Goal: Task Accomplishment & Management: Use online tool/utility

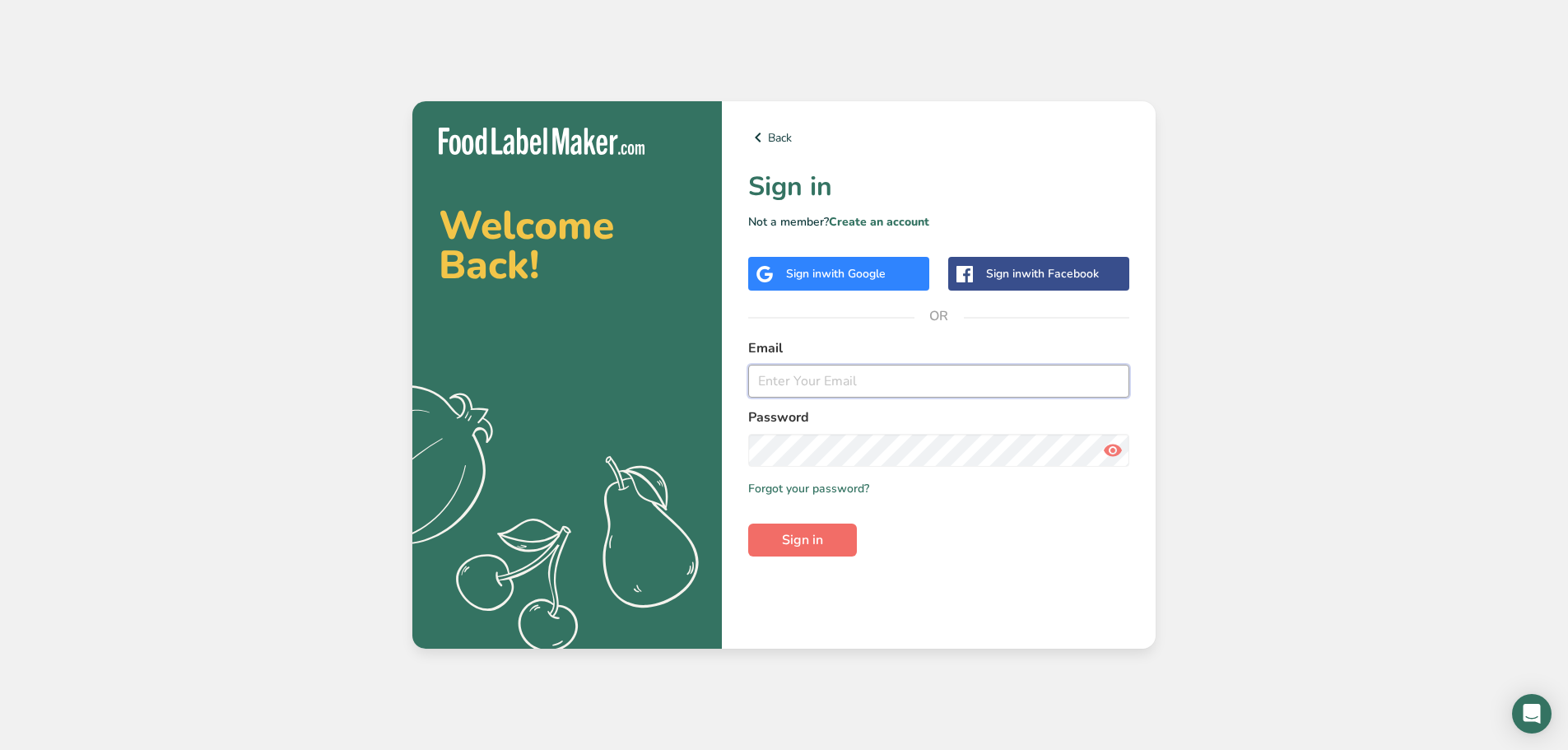
type input "[PERSON_NAME][EMAIL_ADDRESS][DOMAIN_NAME]"
click at [788, 535] on span "Sign in" at bounding box center [802, 539] width 41 height 19
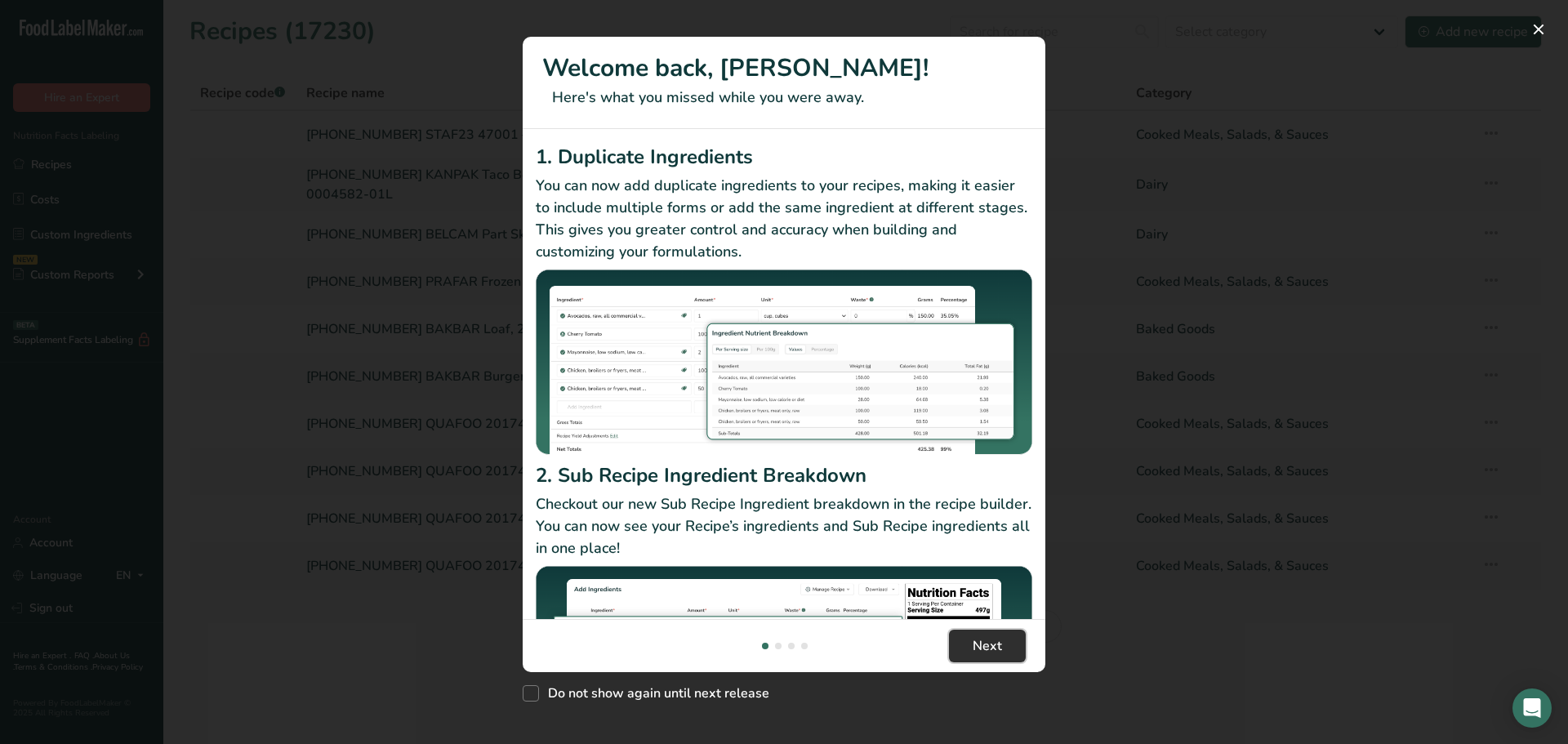
click at [1010, 639] on button "Next" at bounding box center [988, 646] width 77 height 33
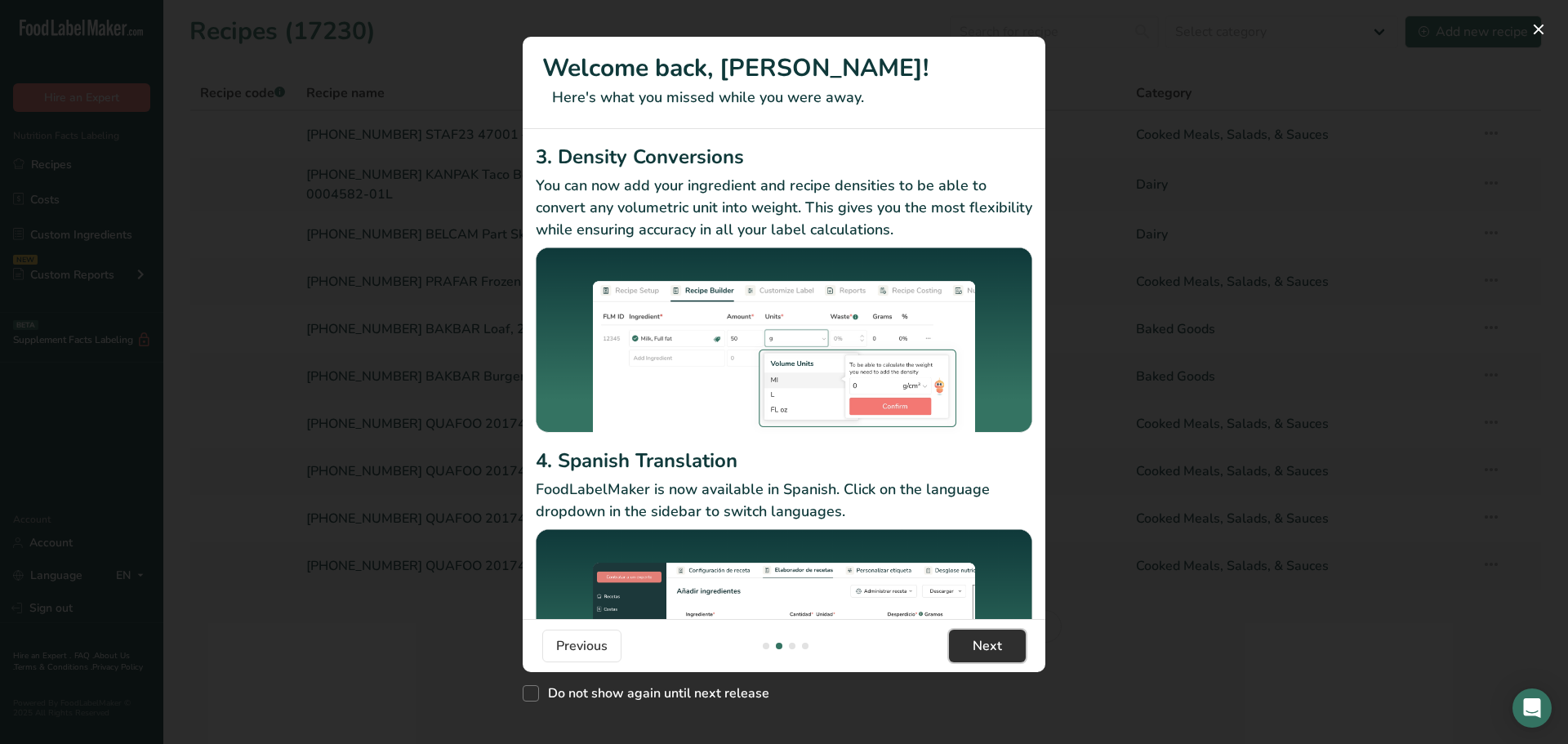
click at [982, 654] on span "Next" at bounding box center [988, 645] width 29 height 19
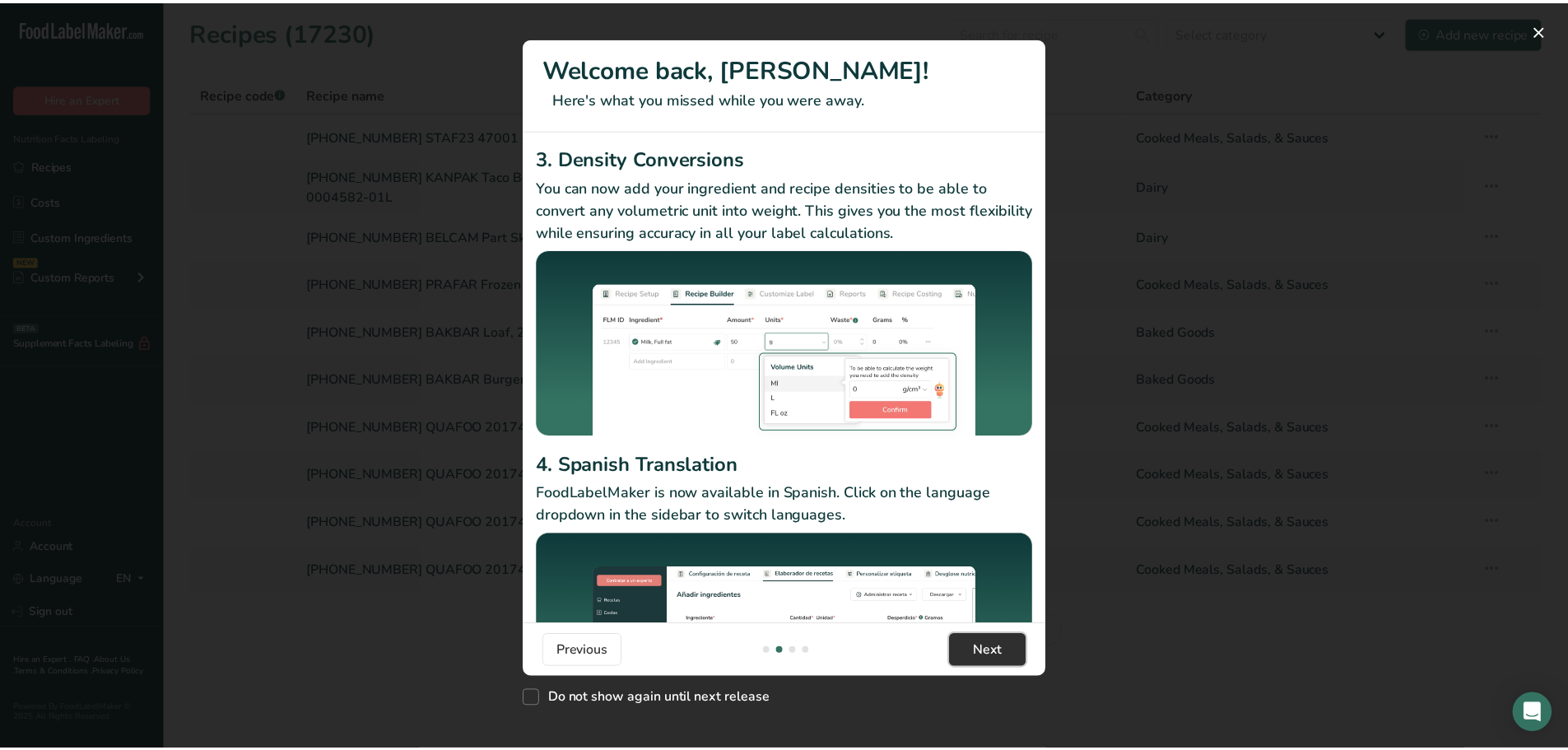
scroll to position [0, 1054]
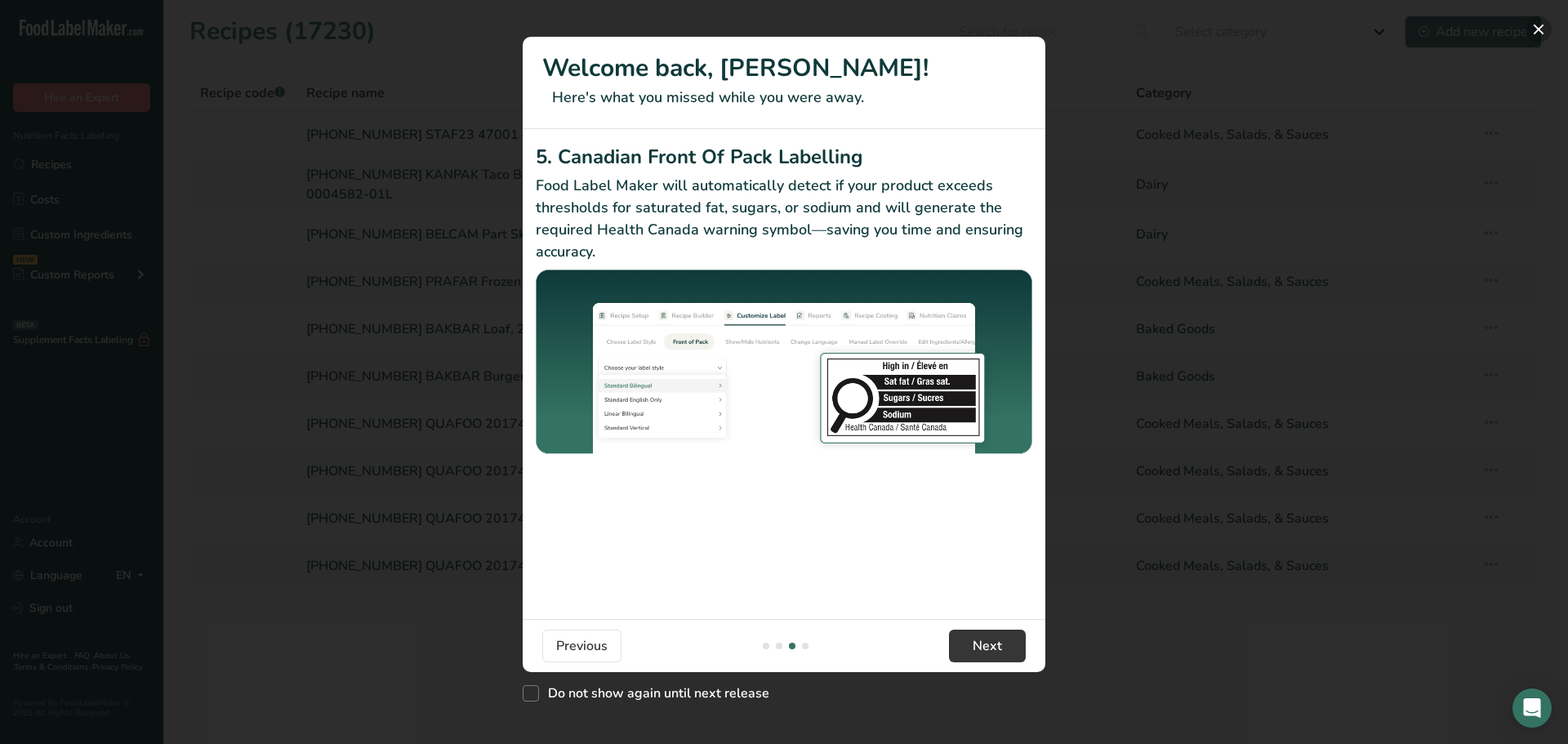
click at [1544, 33] on button "New Features" at bounding box center [1538, 29] width 26 height 26
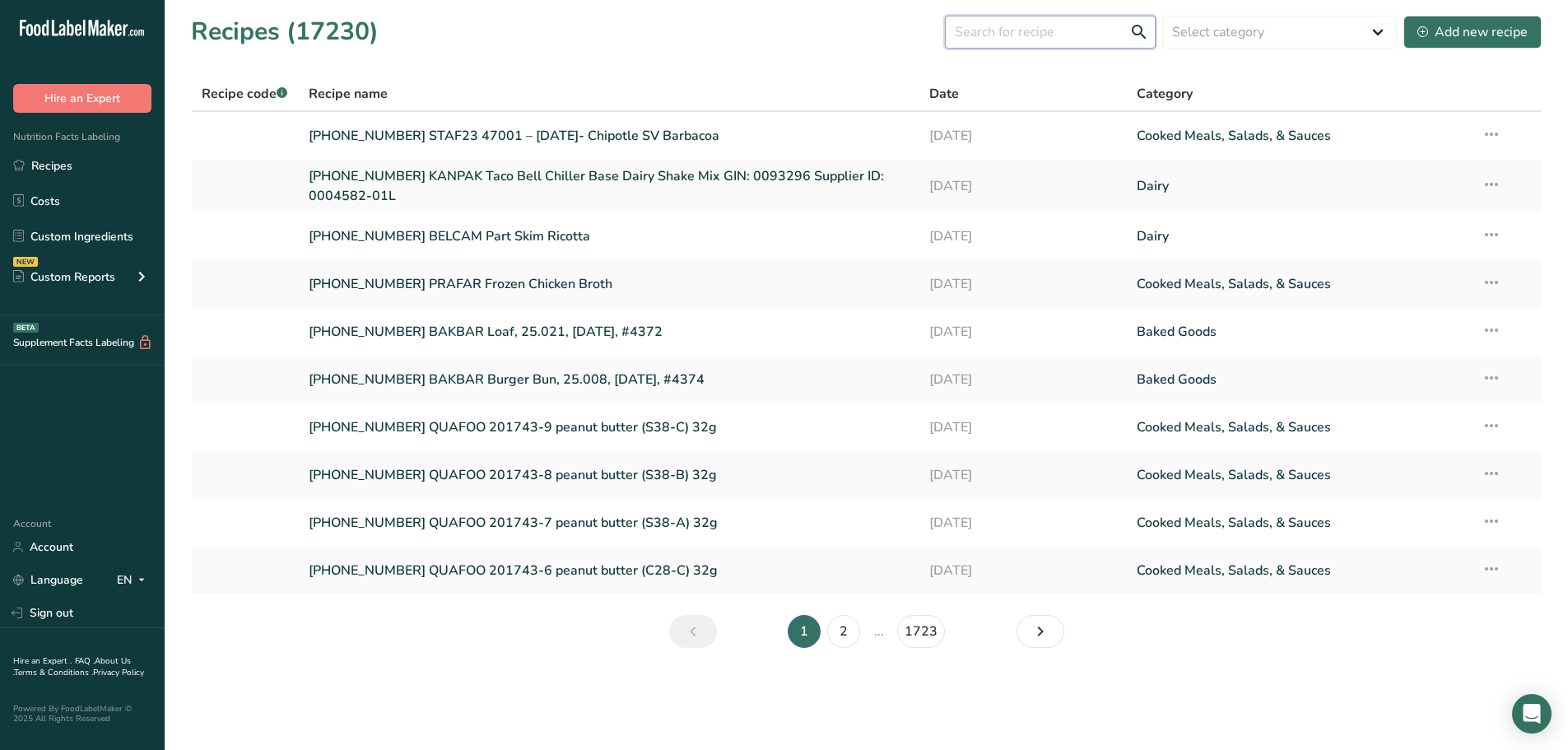
click at [1066, 36] on input "text" at bounding box center [1050, 32] width 211 height 33
type input "carcoo"
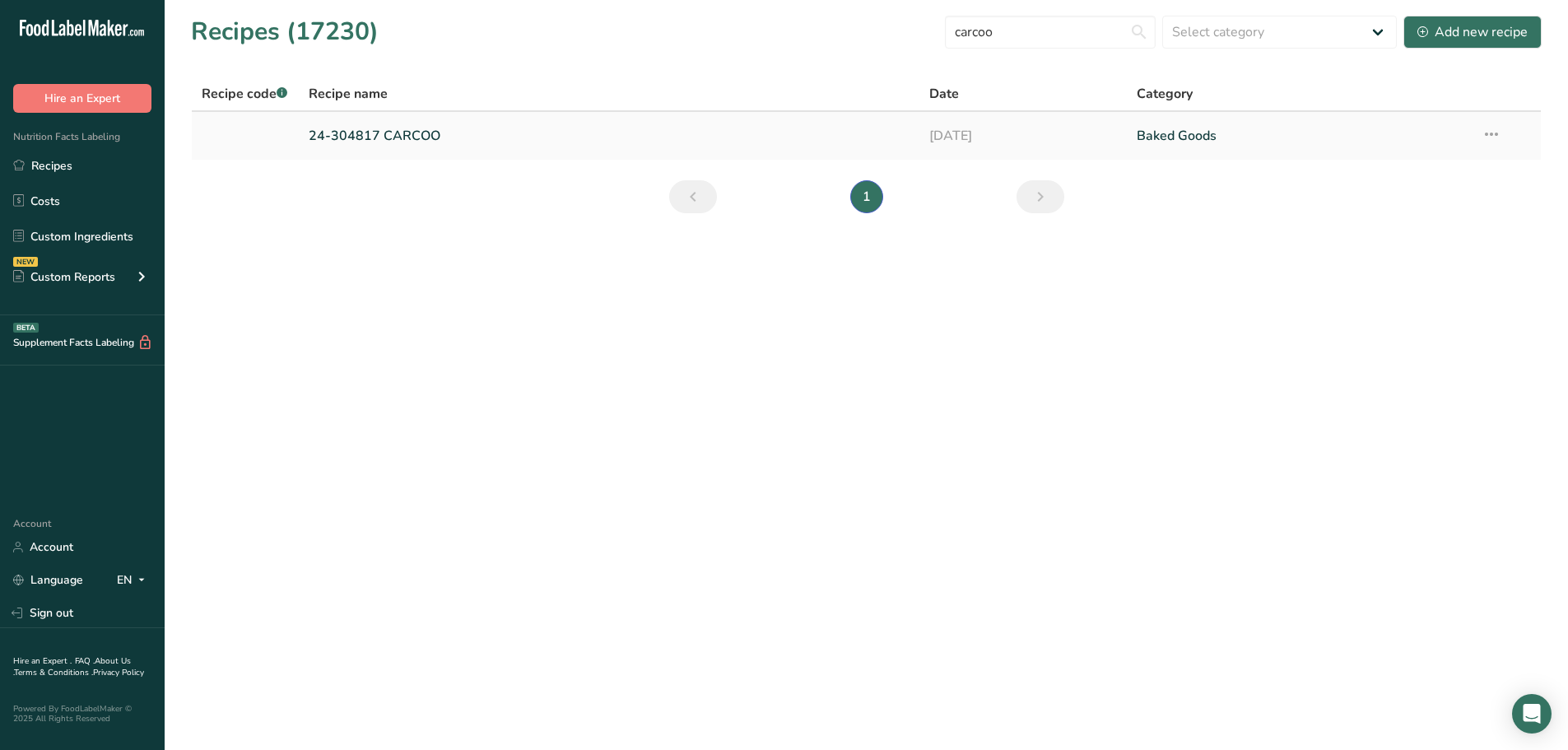
click at [375, 129] on link "24-304817 CARCOO" at bounding box center [609, 136] width 602 height 35
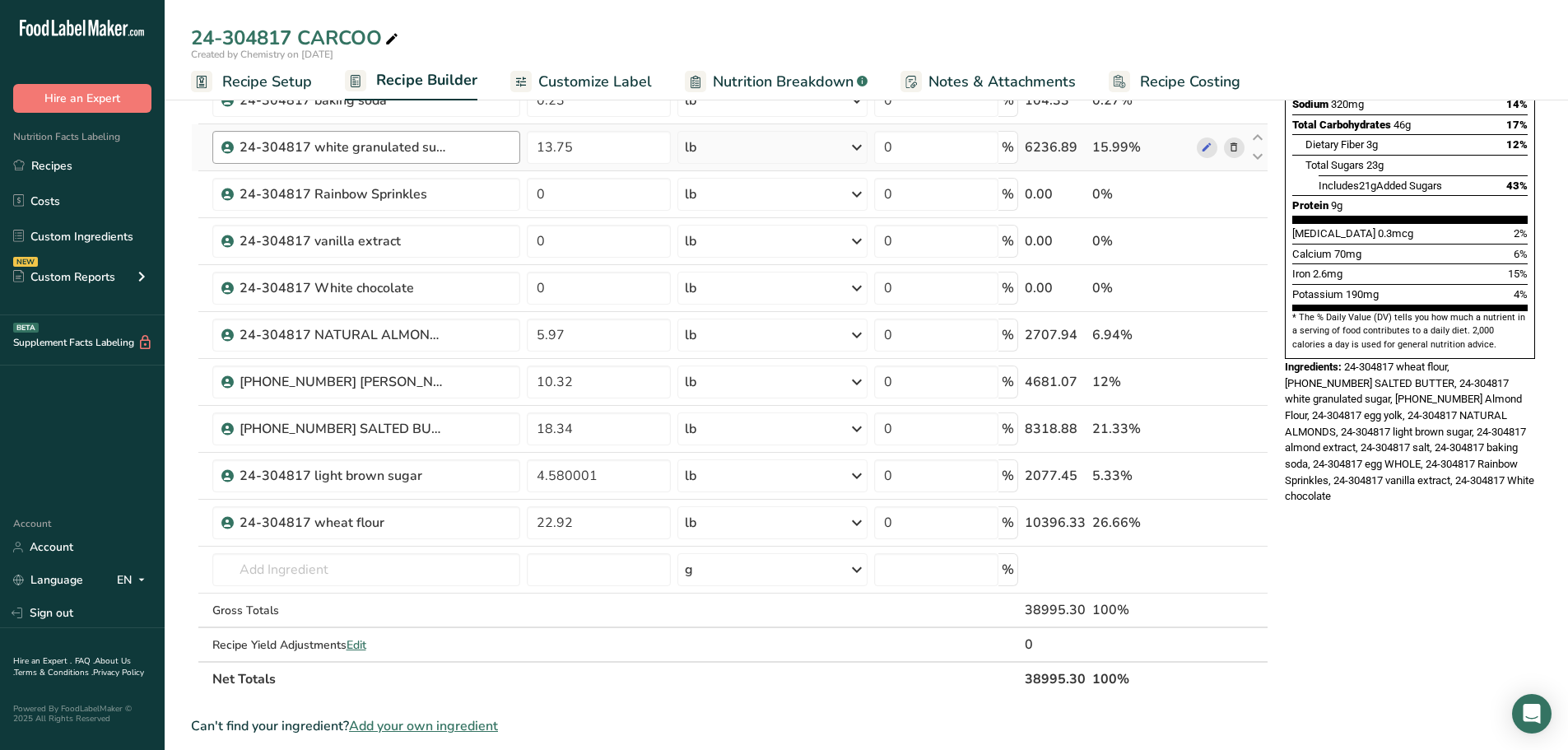
scroll to position [329, 0]
